Goal: Check status: Check status

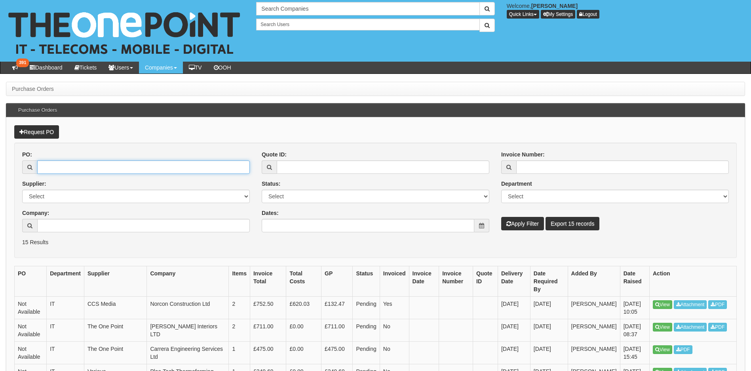
click at [100, 172] on input "PO:" at bounding box center [143, 167] width 212 height 13
paste input "19467"
type input "19467"
click at [519, 224] on button "Apply Filter" at bounding box center [522, 223] width 43 height 13
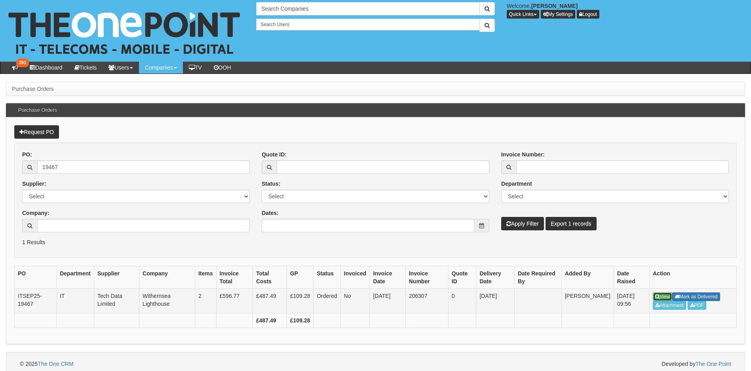
click at [667, 296] on link "View" at bounding box center [661, 297] width 19 height 9
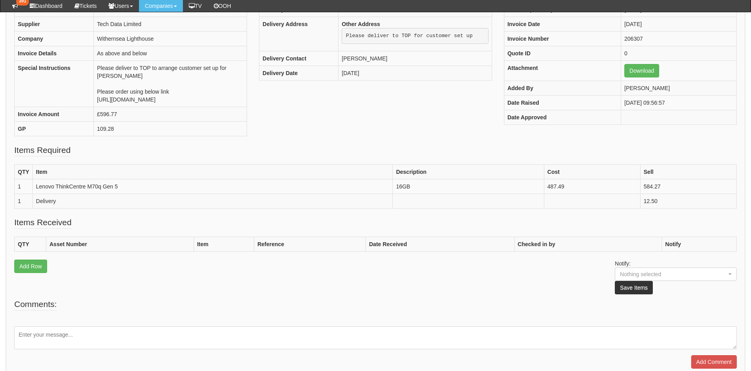
scroll to position [76, 0]
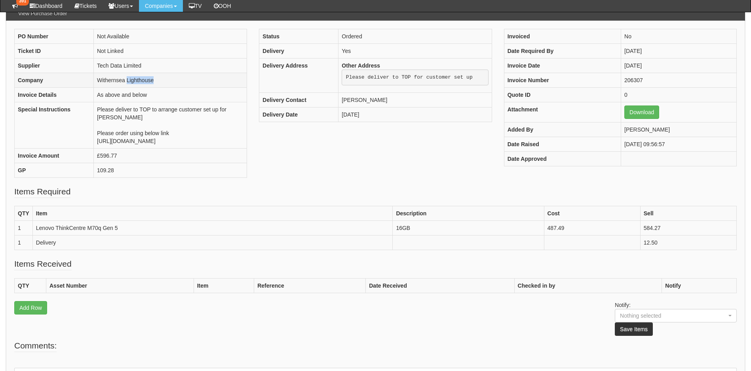
drag, startPoint x: 152, startPoint y: 78, endPoint x: 106, endPoint y: 78, distance: 45.1
click at [106, 78] on td "Withernsea Lighthouse" at bounding box center [170, 80] width 153 height 15
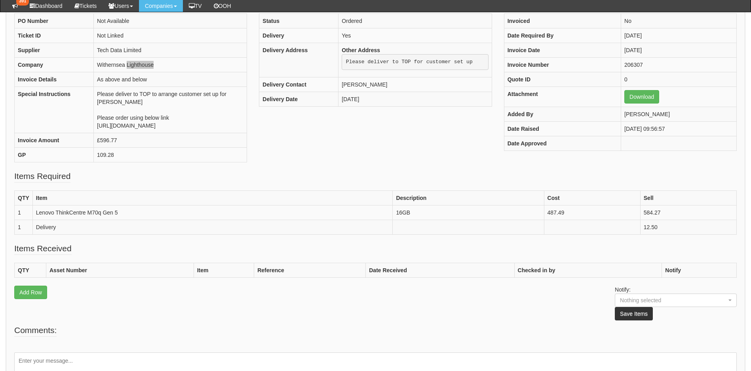
scroll to position [37, 0]
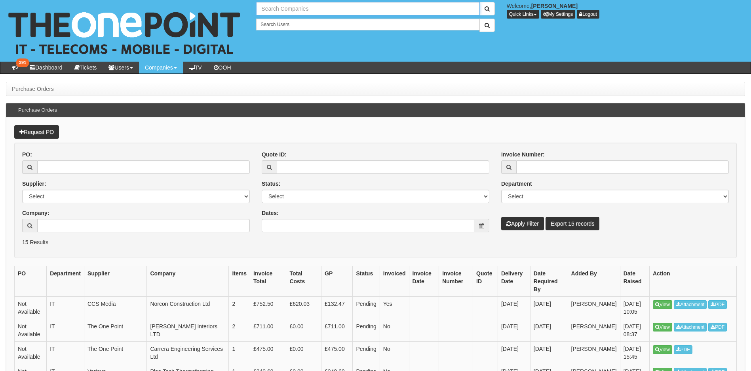
click at [311, 2] on input "text" at bounding box center [367, 8] width 223 height 13
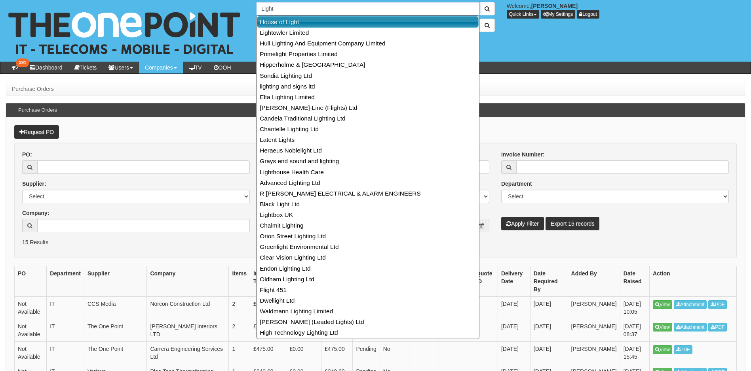
click at [310, 25] on link "House of Light" at bounding box center [368, 21] width 222 height 11
type input "House of Light"
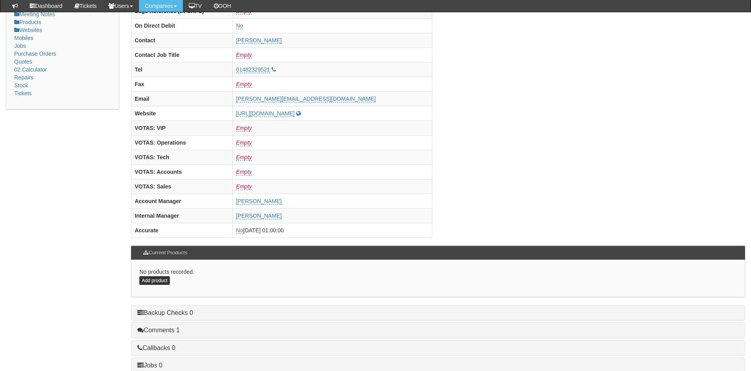
scroll to position [326, 0]
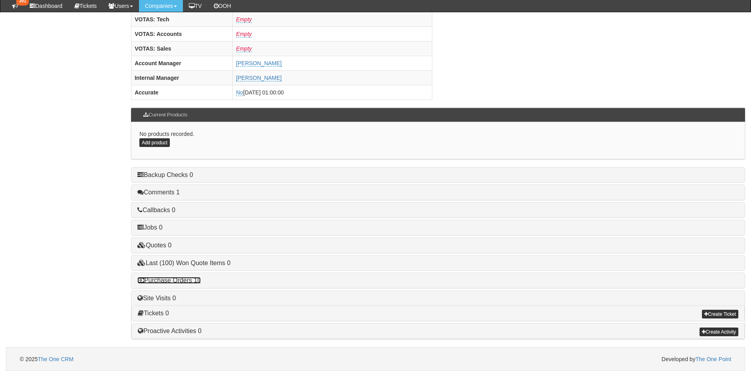
click at [177, 282] on link "Purchase Orders 10" at bounding box center [168, 280] width 63 height 7
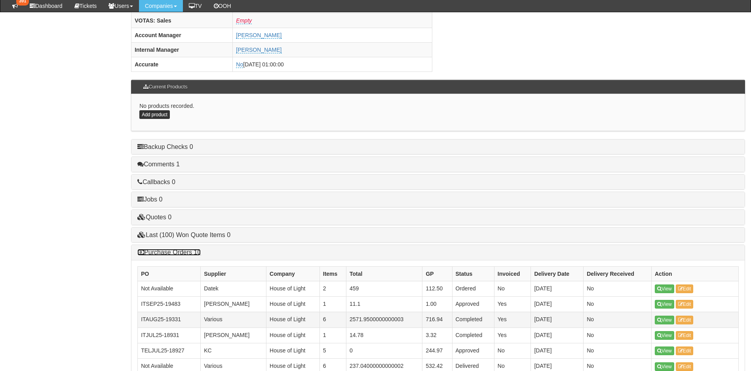
scroll to position [366, 0]
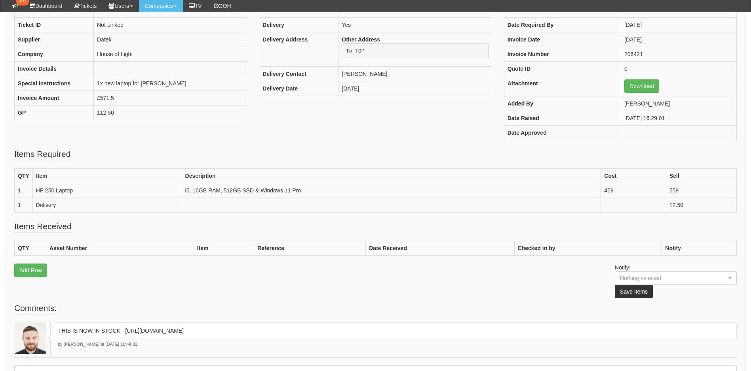
scroll to position [100, 0]
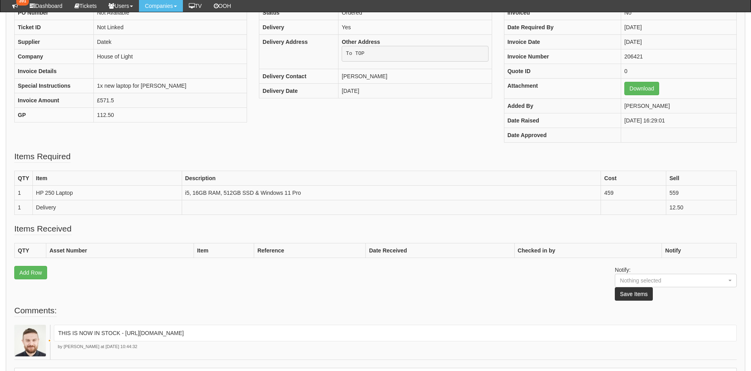
drag, startPoint x: 126, startPoint y: 334, endPoint x: 521, endPoint y: 335, distance: 395.2
click at [521, 335] on p "THIS IS NOW IN STOCK - https://halo.theonepoint.co.uk/tickets?area=18&mainview=…" at bounding box center [395, 334] width 674 height 8
copy p "https://halo.theonepoint.co.uk/tickets?area=18&mainview=myviews&viewid=2&selid=…"
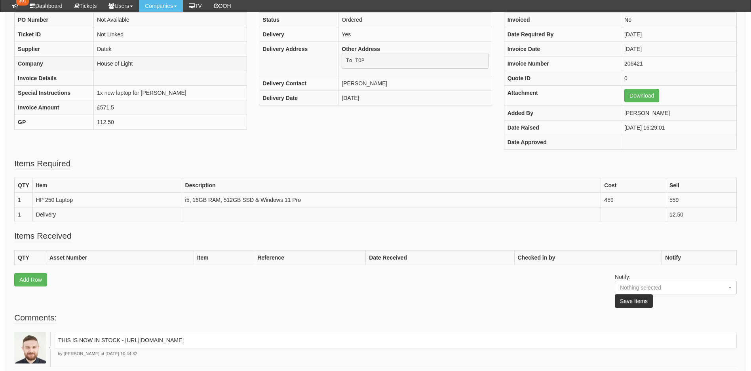
scroll to position [40, 0]
